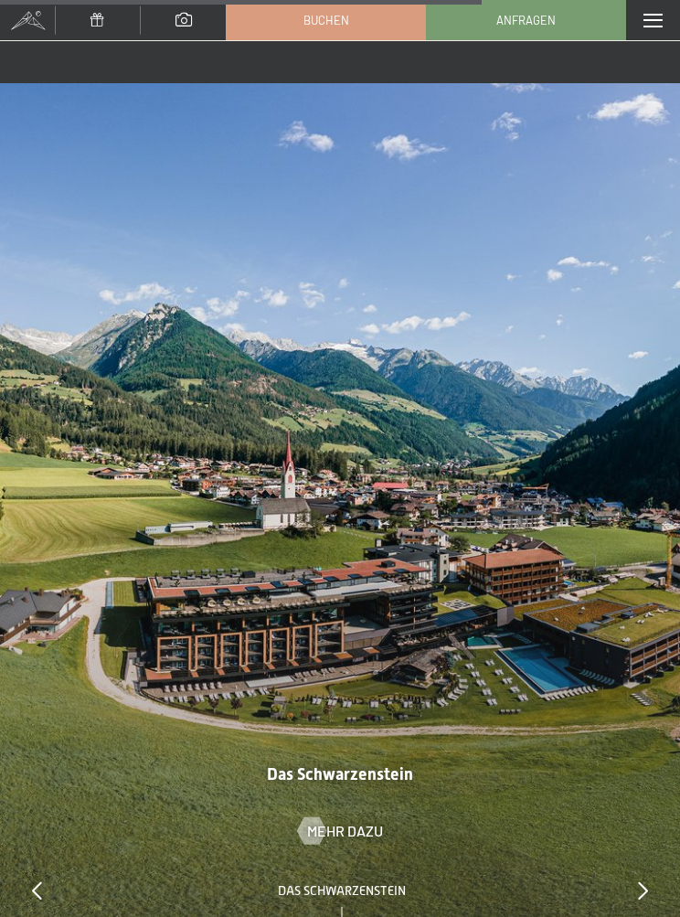
scroll to position [6555, 0]
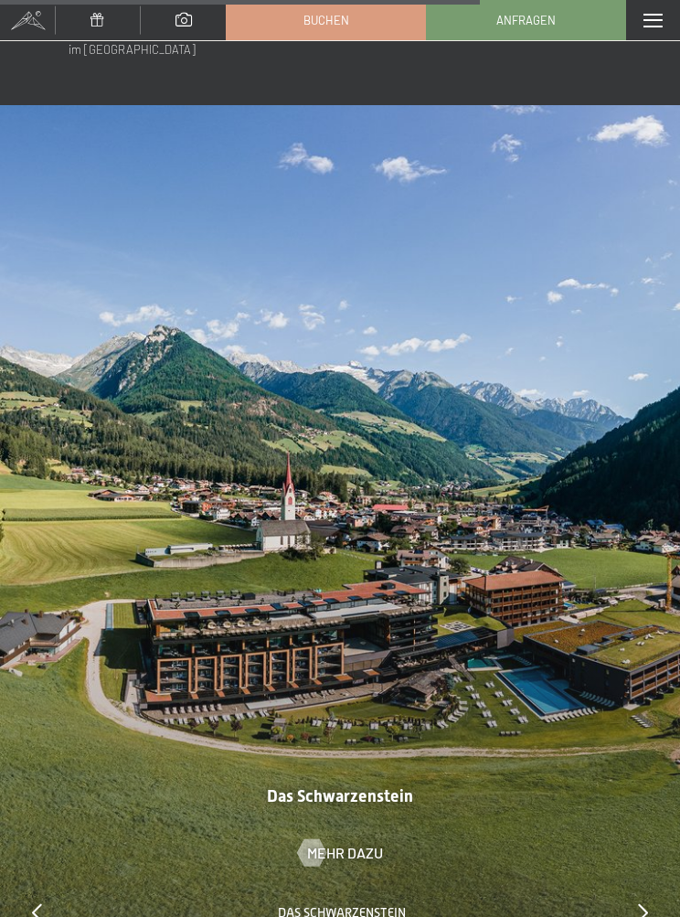
click at [641, 844] on div at bounding box center [340, 529] width 680 height 849
click at [646, 903] on icon at bounding box center [643, 912] width 10 height 18
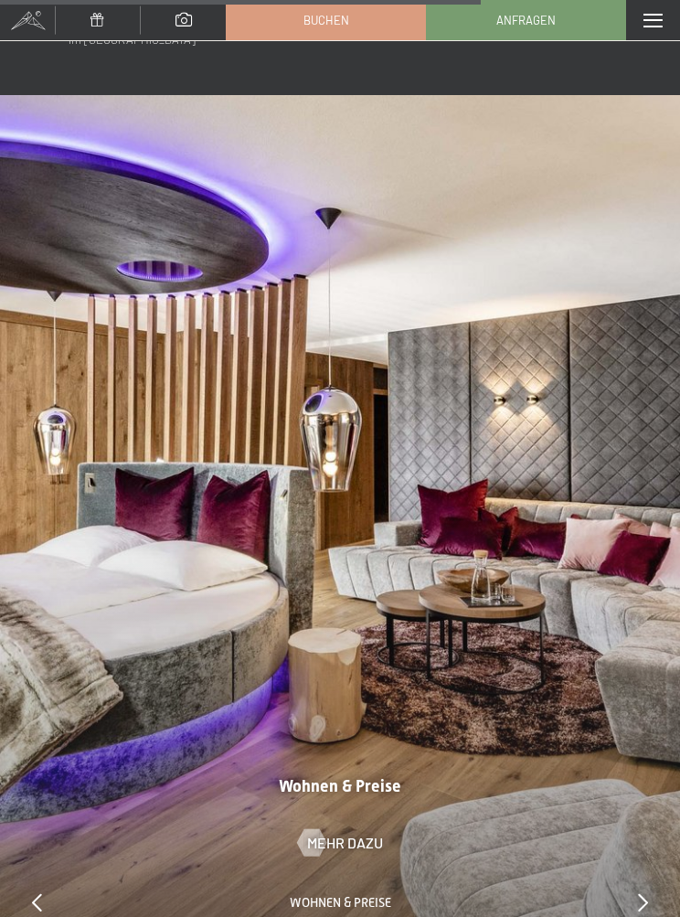
scroll to position [6563, 0]
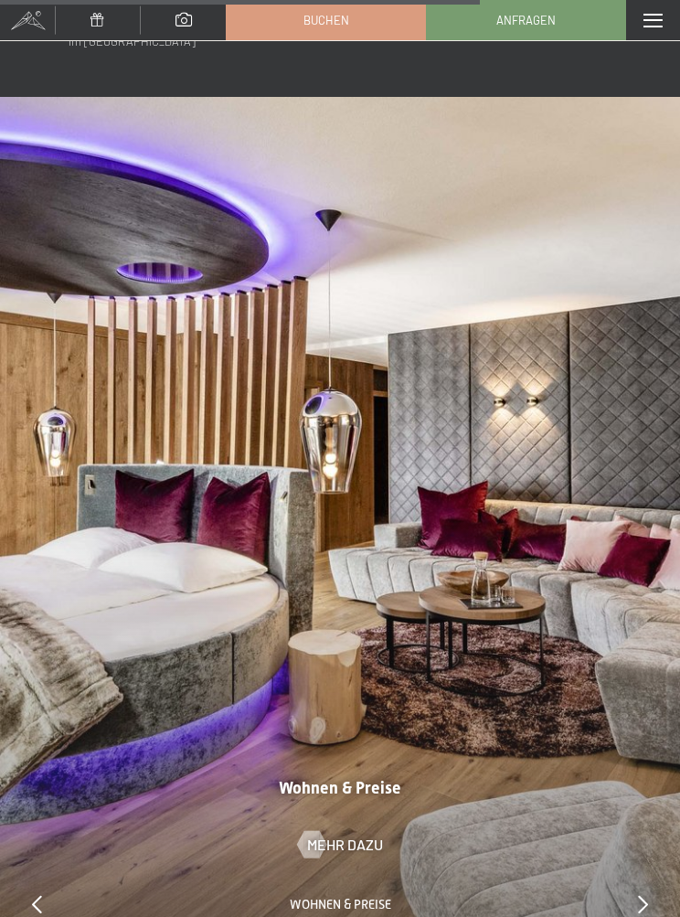
click at [367, 778] on span "Wohnen & Preise" at bounding box center [340, 787] width 122 height 19
click at [377, 778] on span "Wohnen & Preise" at bounding box center [340, 787] width 122 height 19
click at [375, 778] on span "Wohnen & Preise" at bounding box center [340, 787] width 122 height 19
click at [361, 835] on span "Mehr dazu" at bounding box center [345, 845] width 76 height 20
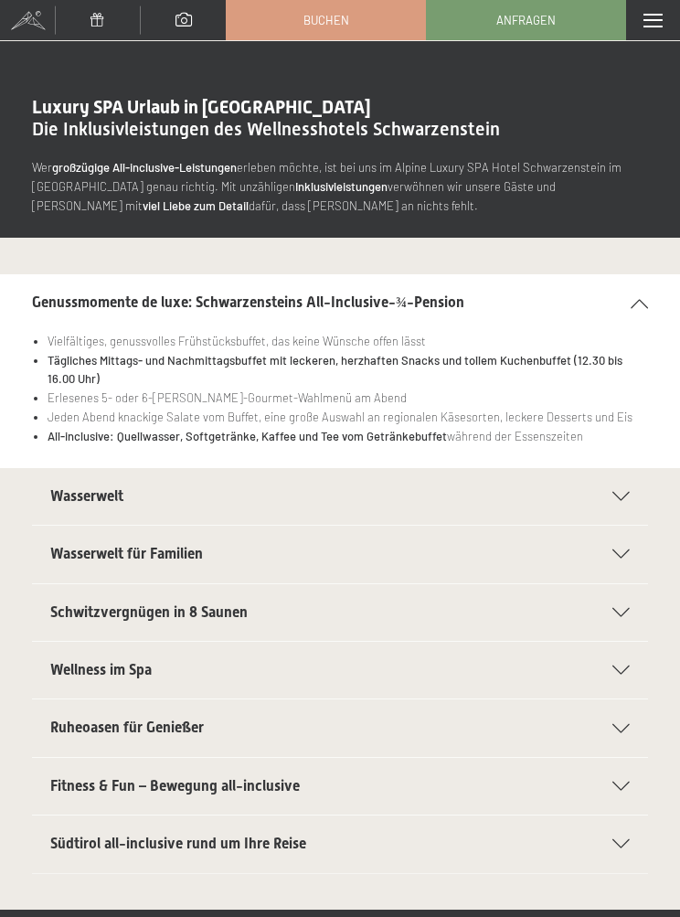
click at [640, 302] on icon at bounding box center [639, 303] width 17 height 9
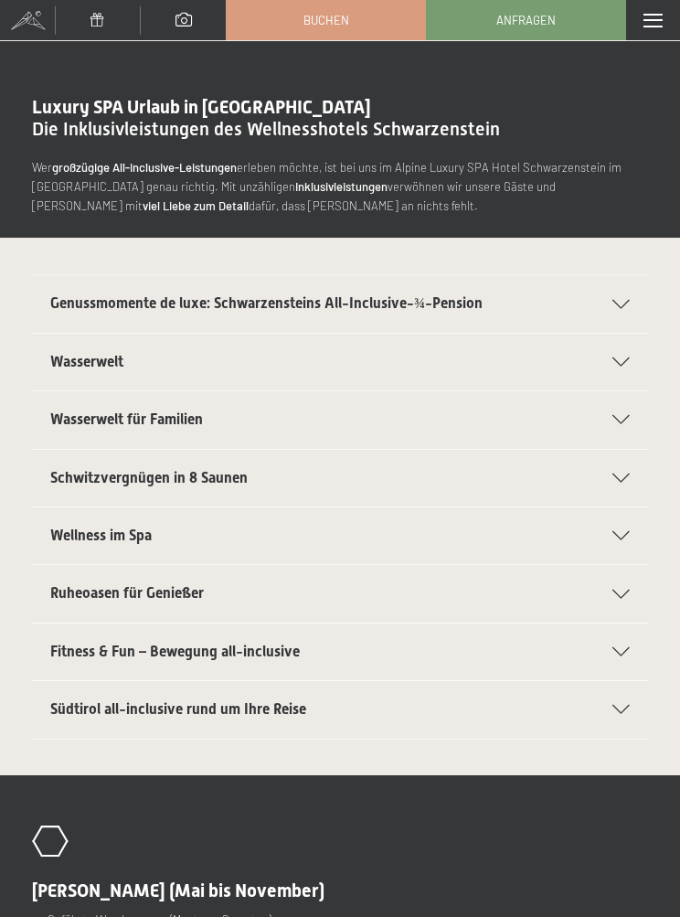
click at [366, 27] on link "Buchen" at bounding box center [326, 20] width 198 height 38
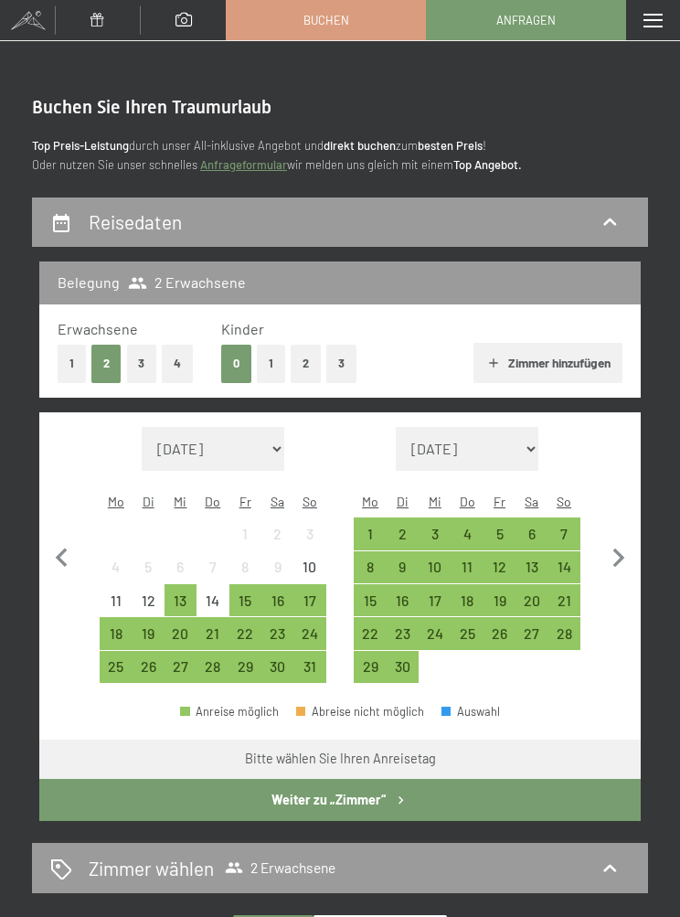
click at [345, 362] on button "3" at bounding box center [341, 363] width 30 height 37
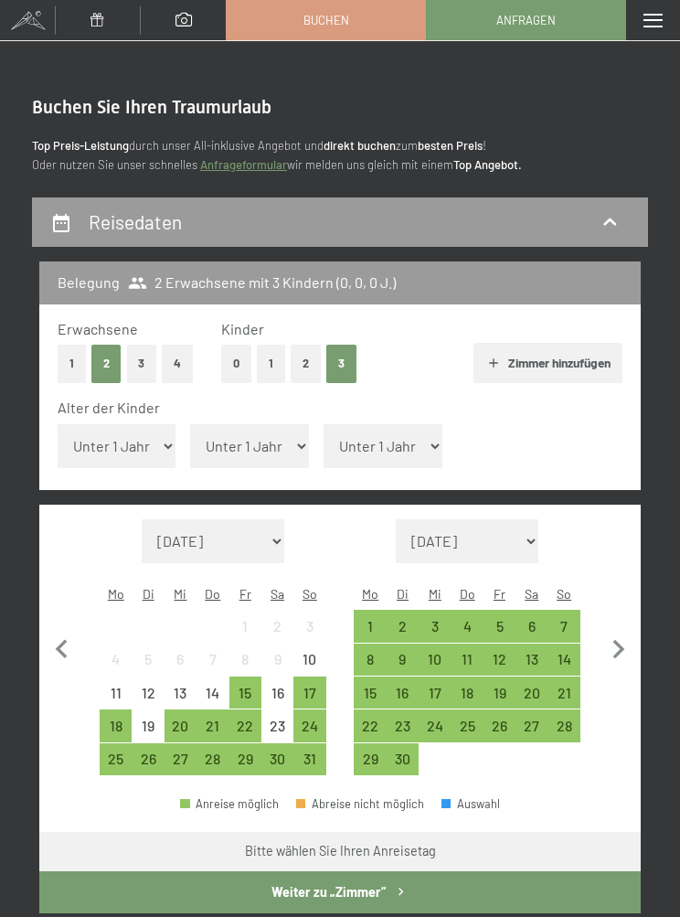
click at [144, 439] on select "Unter 1 Jahr 1 Jahr 2 Jahre 3 Jahre 4 Jahre 5 Jahre 6 Jahre 7 Jahre 8 Jahre 9 J…" at bounding box center [117, 446] width 119 height 44
select select "12"
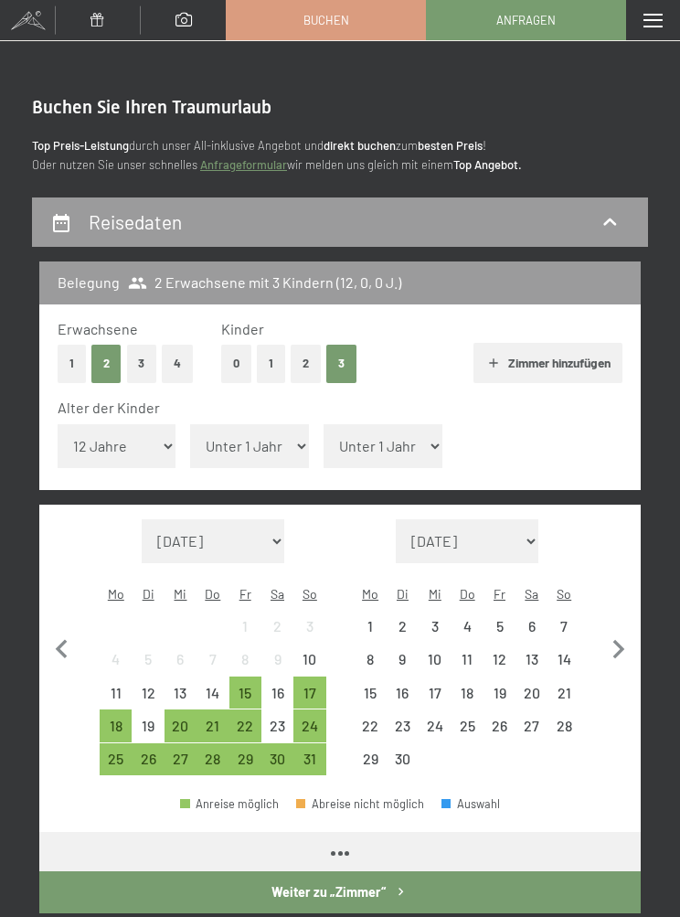
click at [141, 443] on select "Unter 1 Jahr 1 Jahr 2 Jahre 3 Jahre 4 Jahre 5 Jahre 6 Jahre 7 Jahre 8 Jahre 9 J…" at bounding box center [117, 446] width 119 height 44
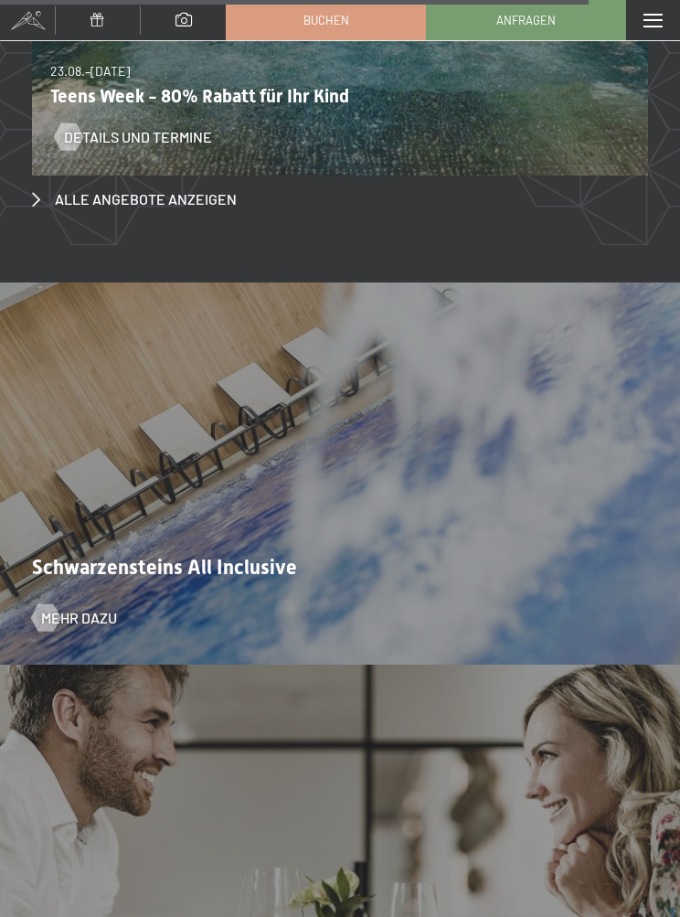
scroll to position [8044, 0]
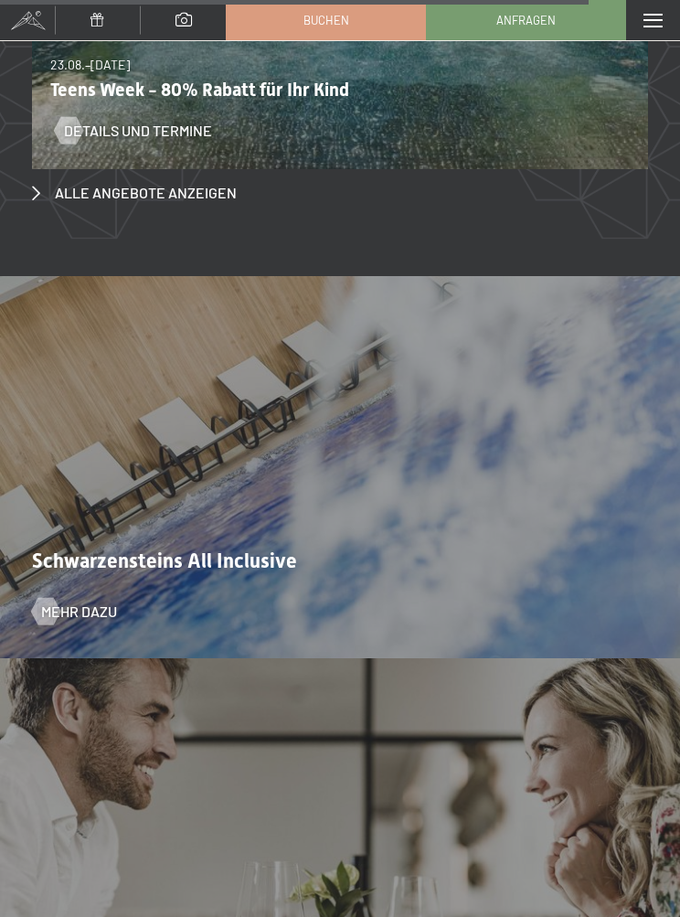
click at [177, 19] on span at bounding box center [183, 20] width 16 height 14
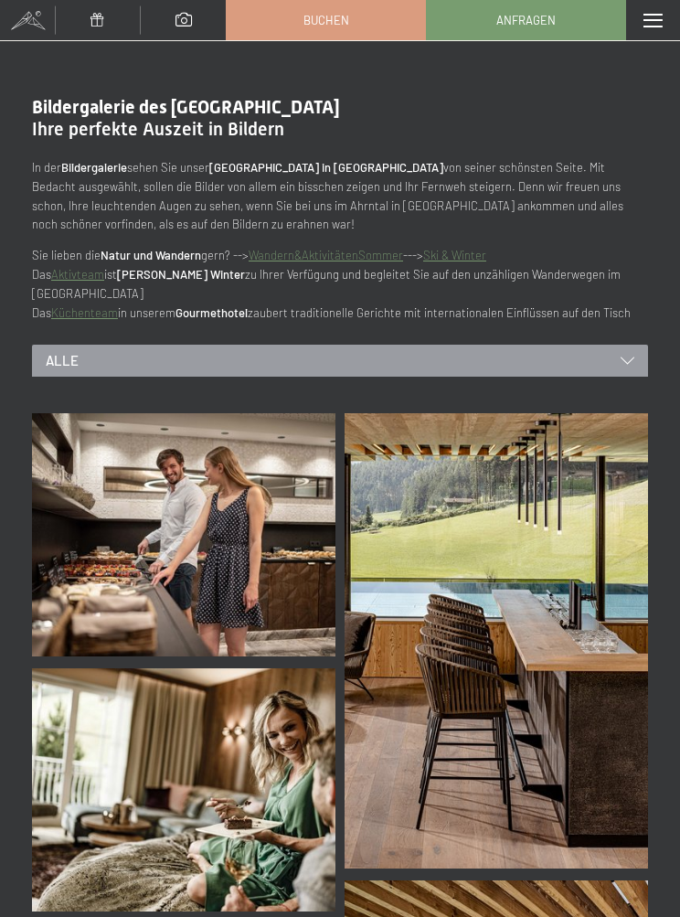
click at [155, 15] on div at bounding box center [184, 20] width 86 height 40
click at [191, 17] on span at bounding box center [183, 20] width 16 height 14
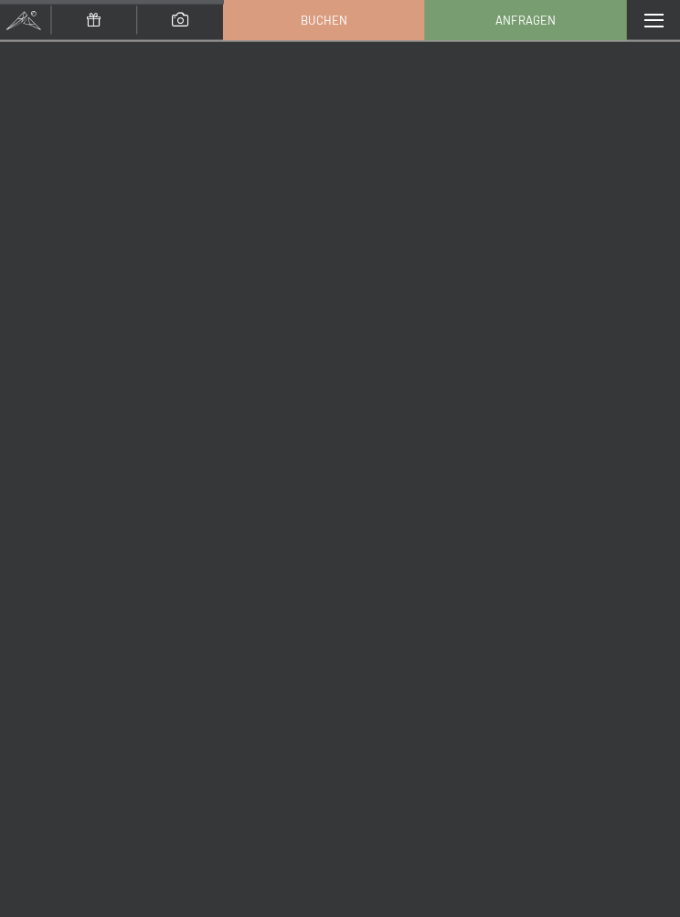
scroll to position [18685, 0]
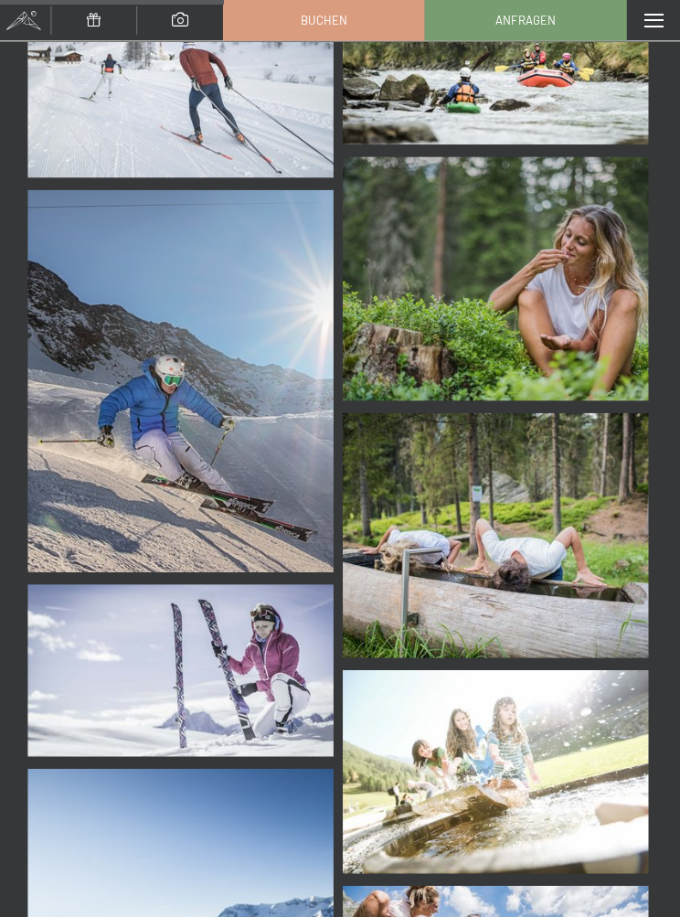
click at [662, 20] on div "Menü" at bounding box center [653, 20] width 54 height 40
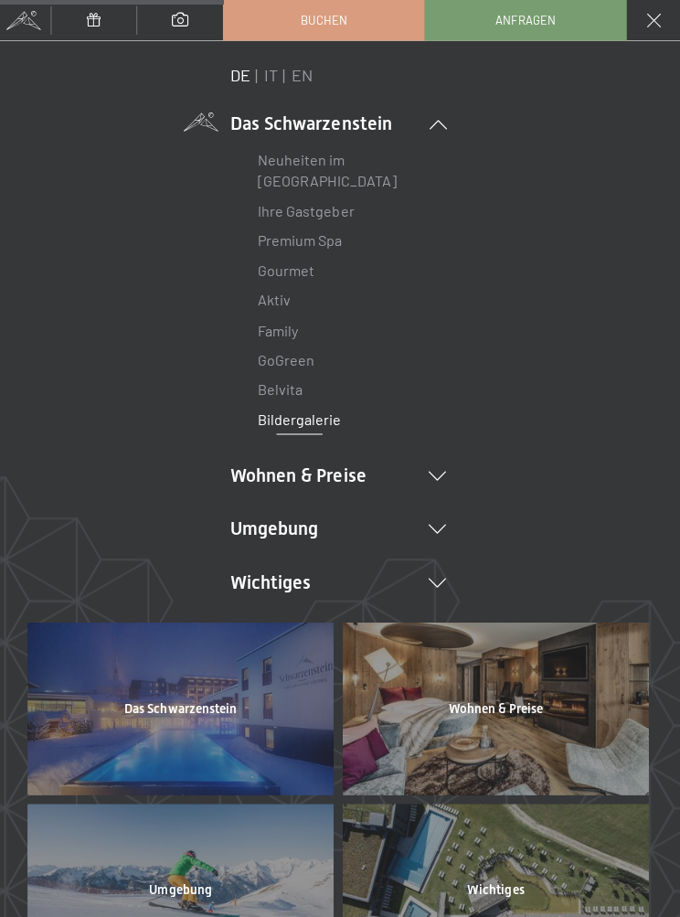
click at [440, 512] on li "Umgebung Das Ahrntal Ski & Winter Skifahren Skischule Wandern & Sommer Wandern …" at bounding box center [340, 525] width 215 height 26
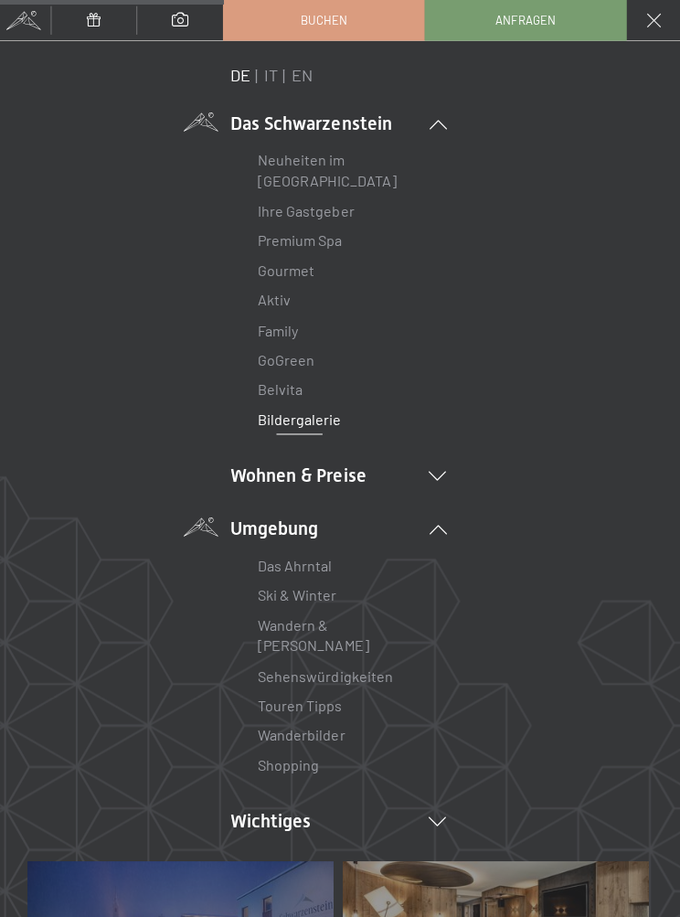
click at [458, 454] on div "DE IT EN Das Schwarzenstein Neuheiten im Schwarzenstein Ihre Gastgeber Premium …" at bounding box center [340, 457] width 616 height 786
click at [435, 479] on li "Wohnen & Preise Inklusivleistungen Zimmer & Preise Liste Angebote Liste Familie…" at bounding box center [340, 472] width 215 height 26
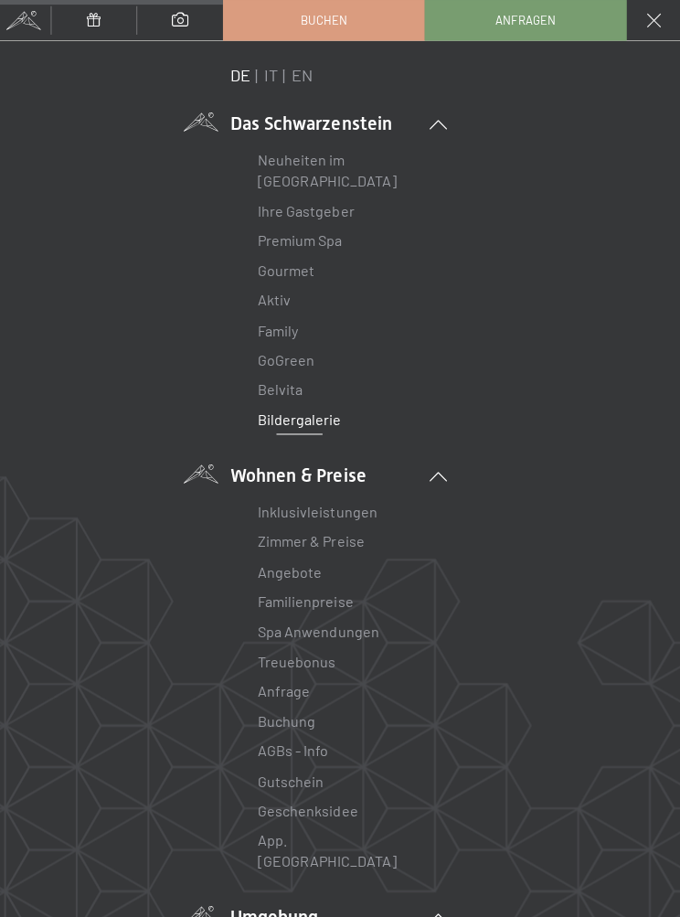
scroll to position [18569, 0]
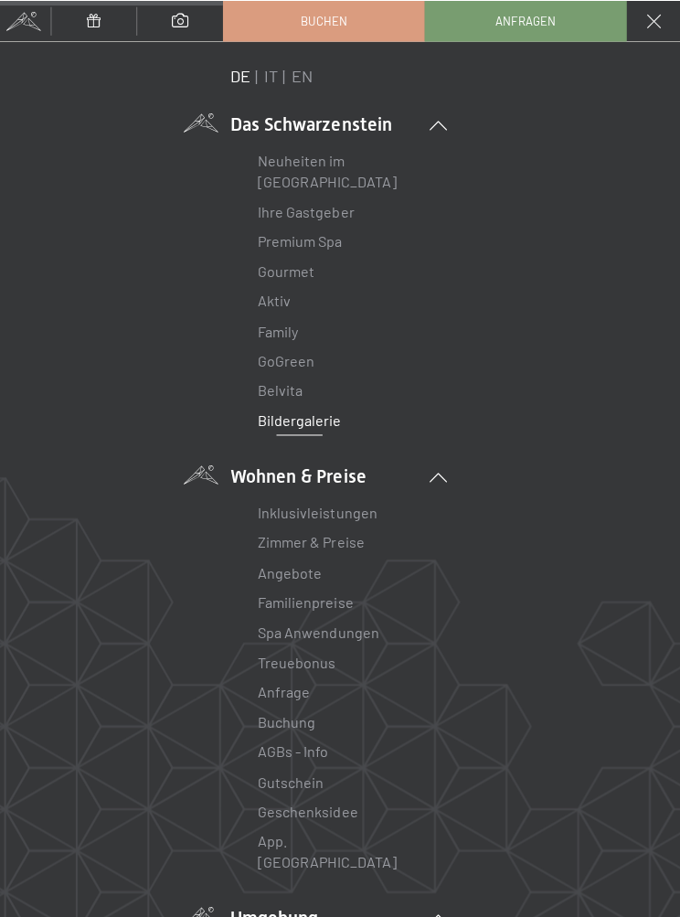
click at [429, 580] on ul "Inklusivleistungen Zimmer & Preise Liste Angebote Liste Familienpreise Spa Anwe…" at bounding box center [340, 682] width 215 height 376
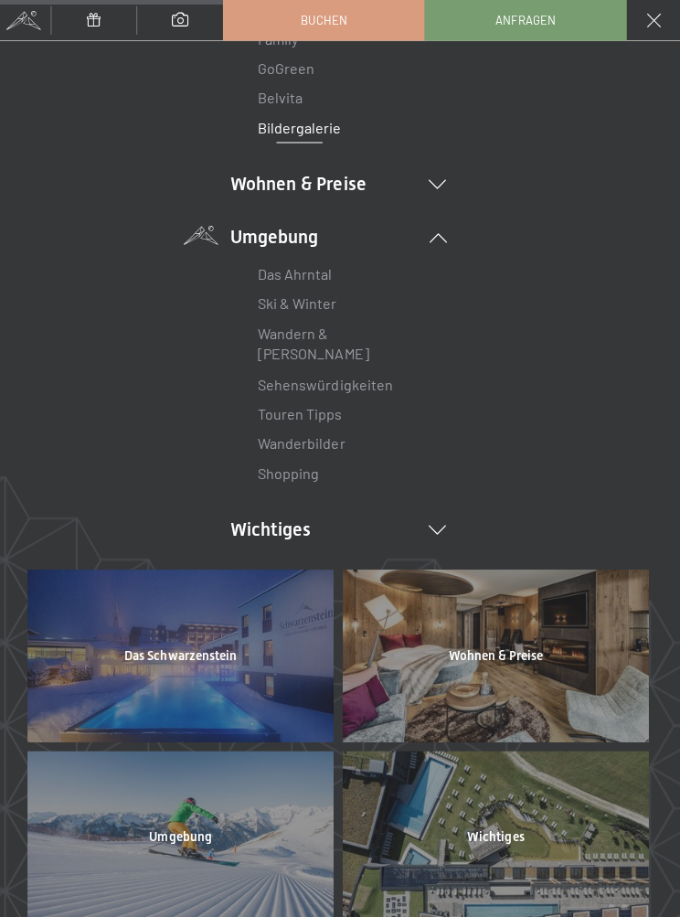
scroll to position [289, 0]
click at [557, 592] on div at bounding box center [496, 651] width 303 height 171
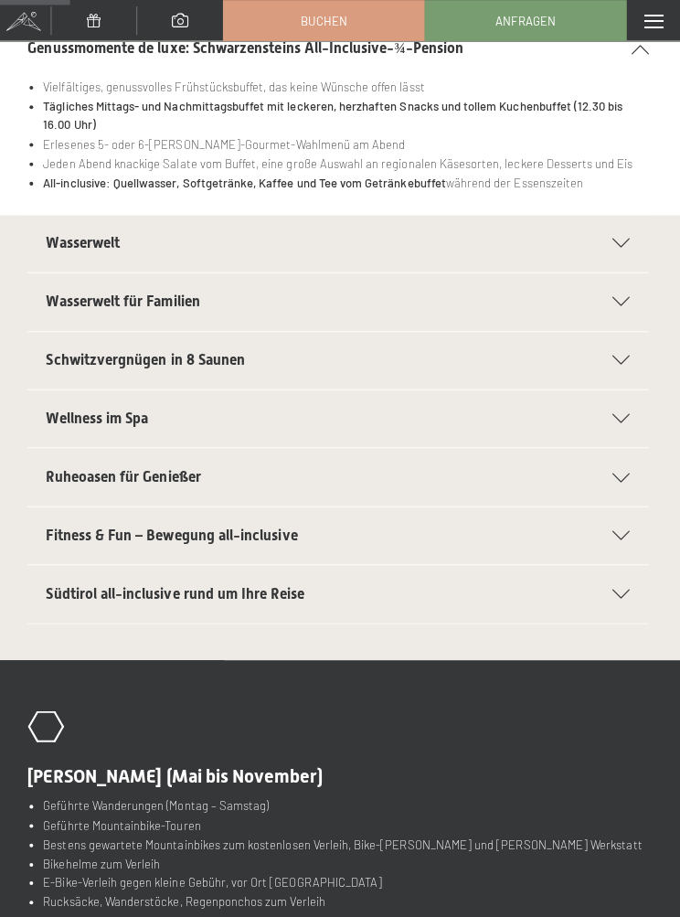
scroll to position [255, 0]
click at [175, 16] on span at bounding box center [183, 20] width 16 height 14
